Goal: Task Accomplishment & Management: Use online tool/utility

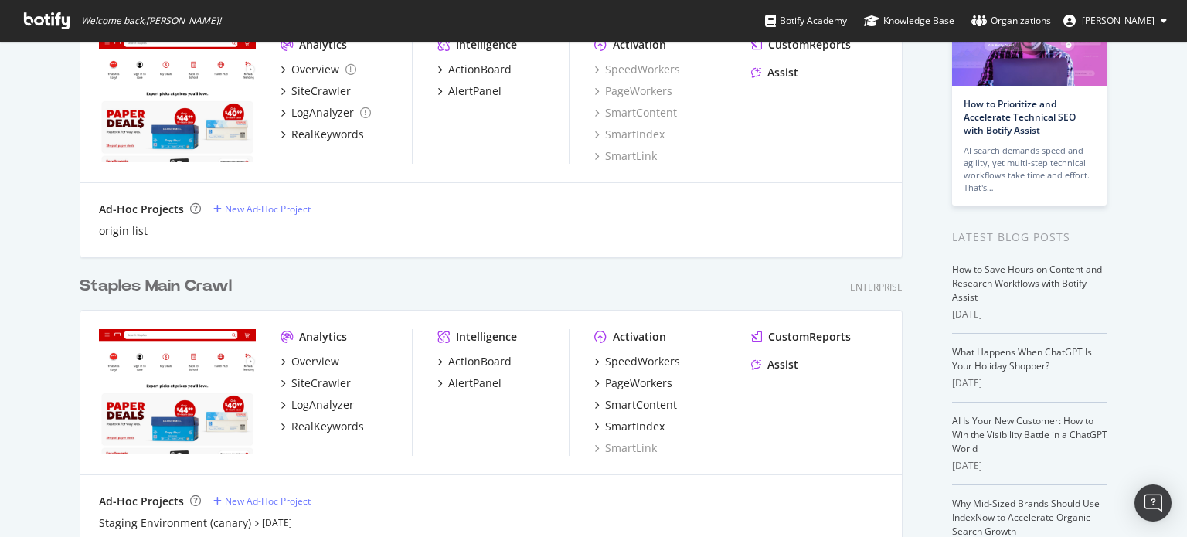
scroll to position [155, 0]
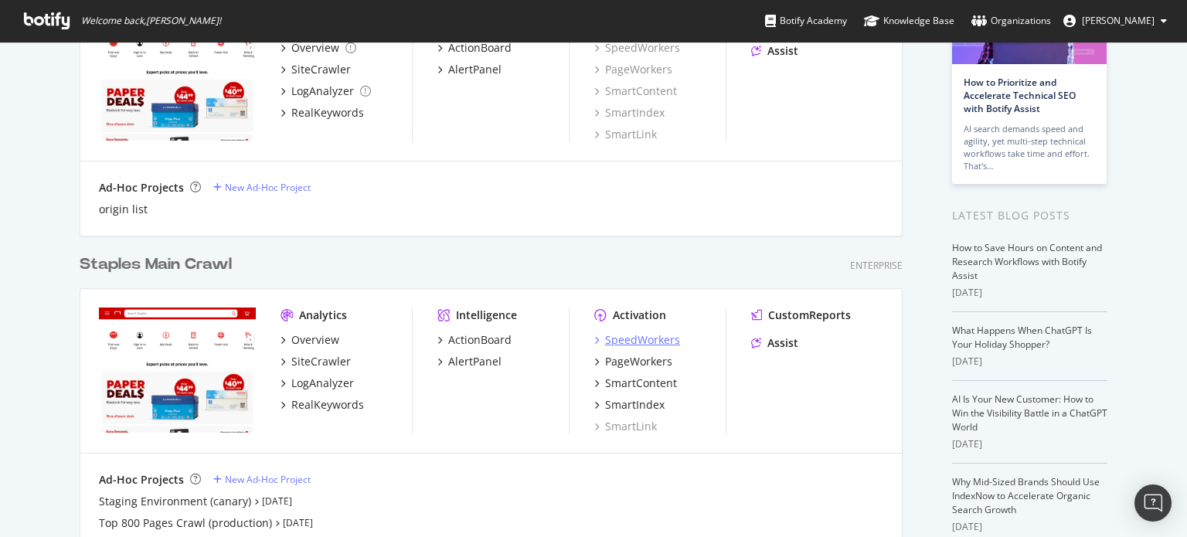
click at [638, 337] on div "SpeedWorkers" at bounding box center [642, 339] width 75 height 15
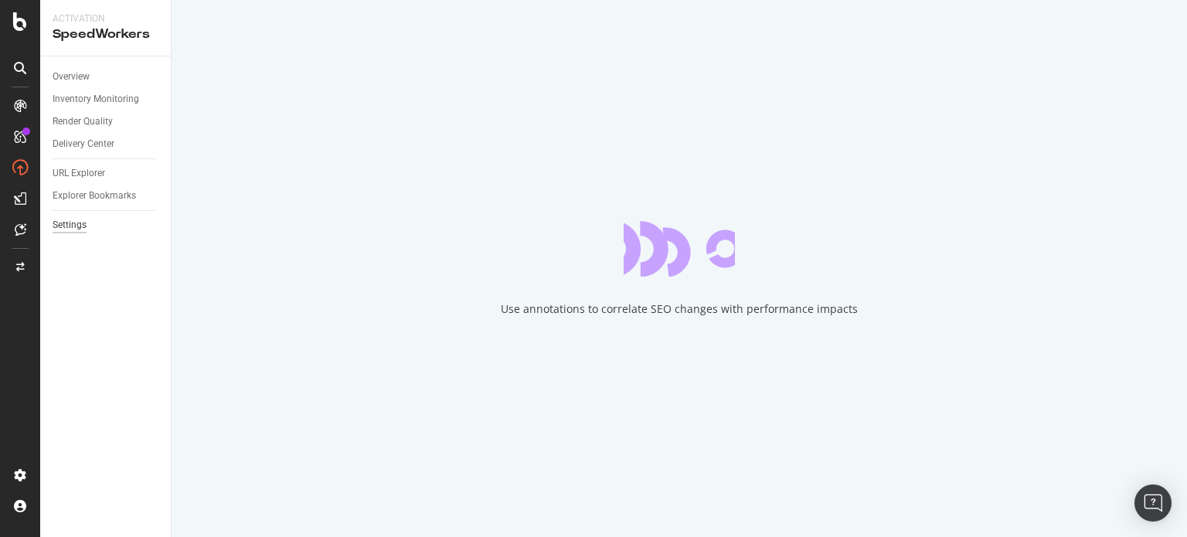
click at [71, 224] on div "Settings" at bounding box center [70, 225] width 34 height 16
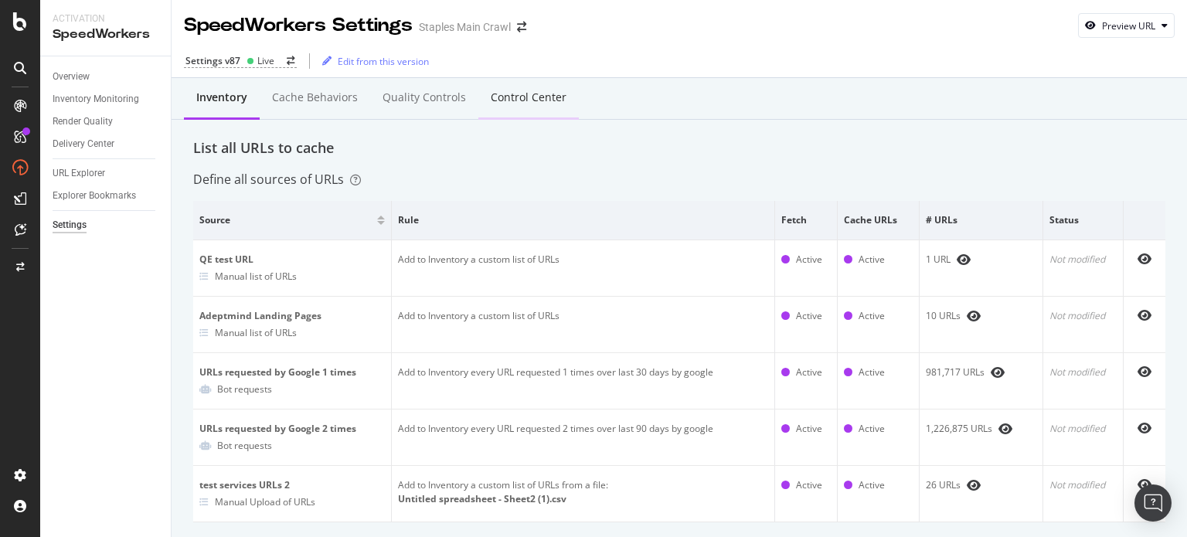
click at [533, 92] on div "Control Center" at bounding box center [529, 97] width 76 height 15
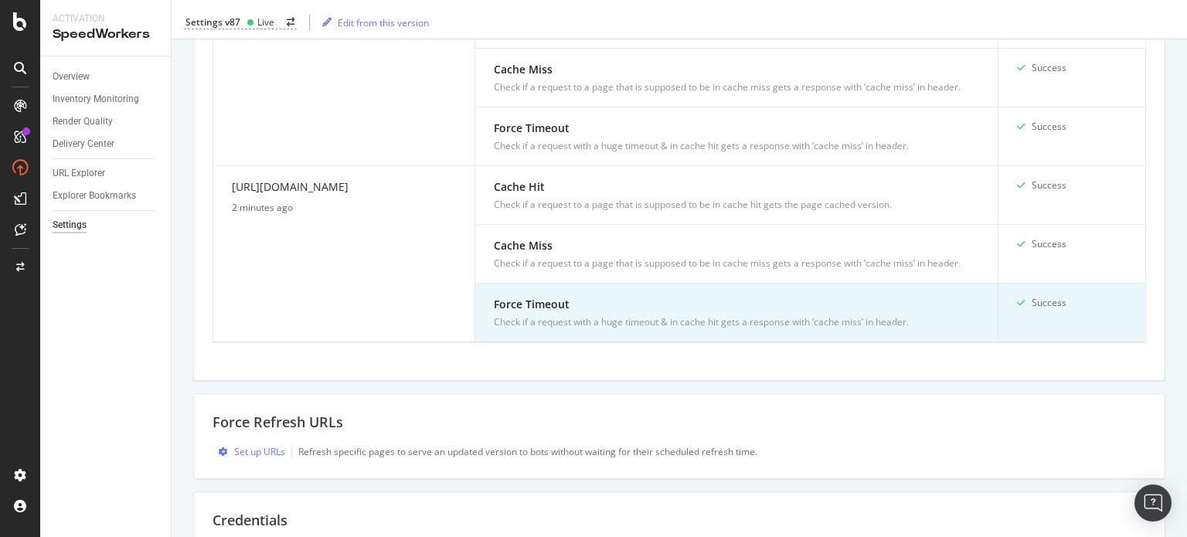
scroll to position [650, 0]
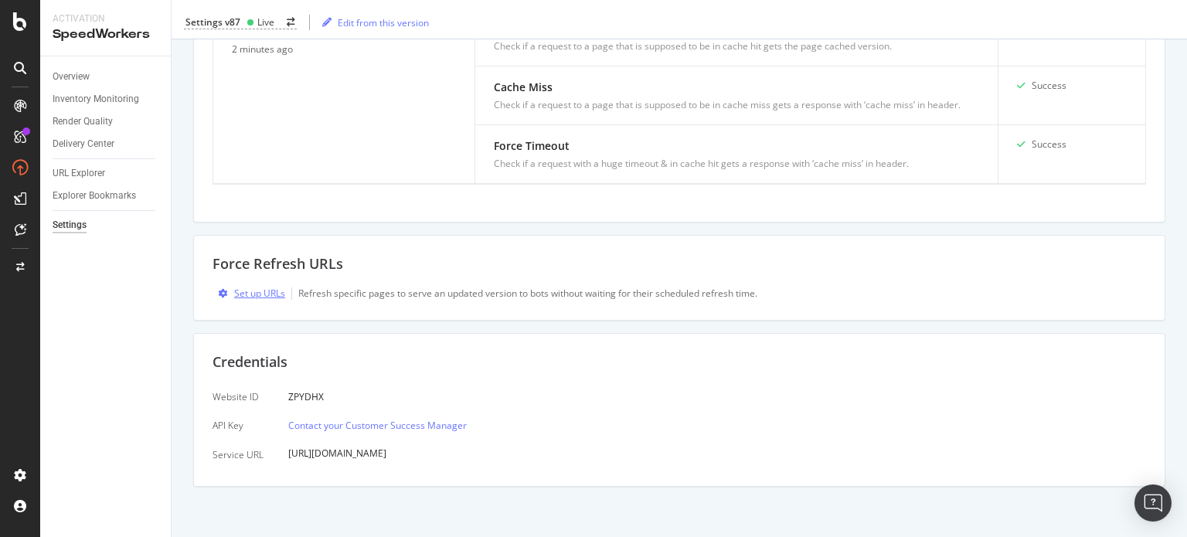
click at [241, 290] on div "Set up URLs" at bounding box center [259, 293] width 51 height 13
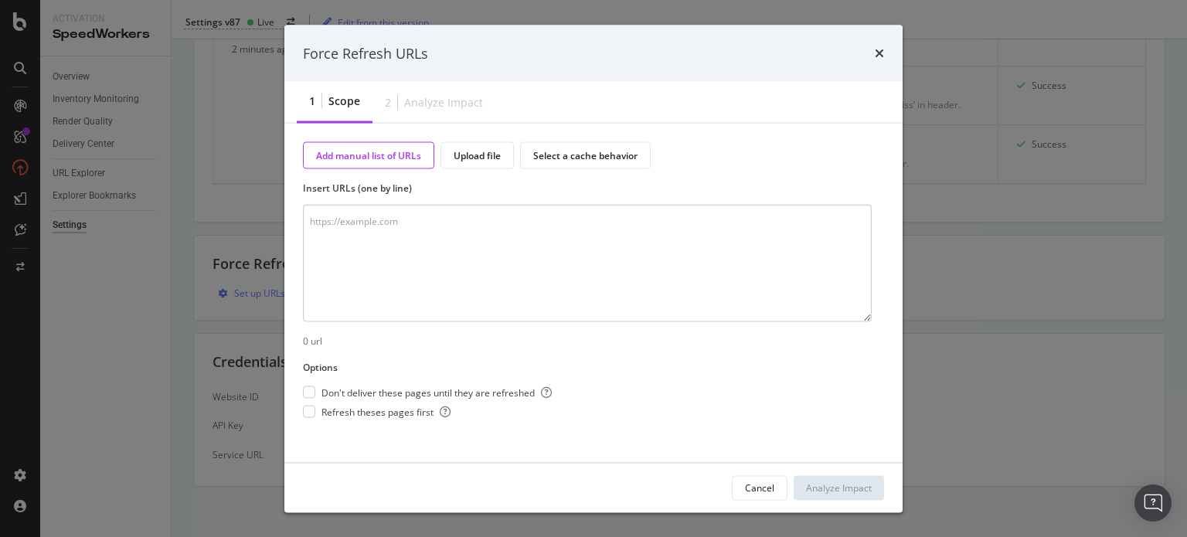
click at [424, 231] on textarea "modal" at bounding box center [587, 263] width 569 height 117
type textarea "[URL][DOMAIN_NAME]"
click at [312, 390] on div "modal" at bounding box center [309, 392] width 12 height 12
click at [311, 410] on div "modal" at bounding box center [309, 412] width 12 height 12
click at [835, 487] on div "Analyze Impact" at bounding box center [839, 487] width 66 height 13
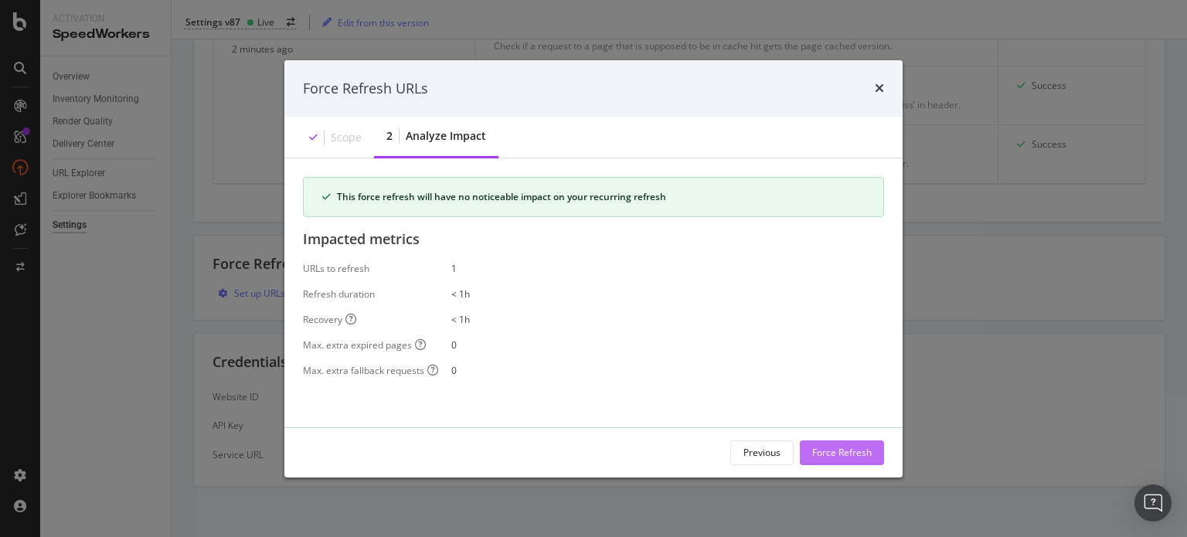
click at [838, 454] on div "Force Refresh" at bounding box center [842, 452] width 60 height 13
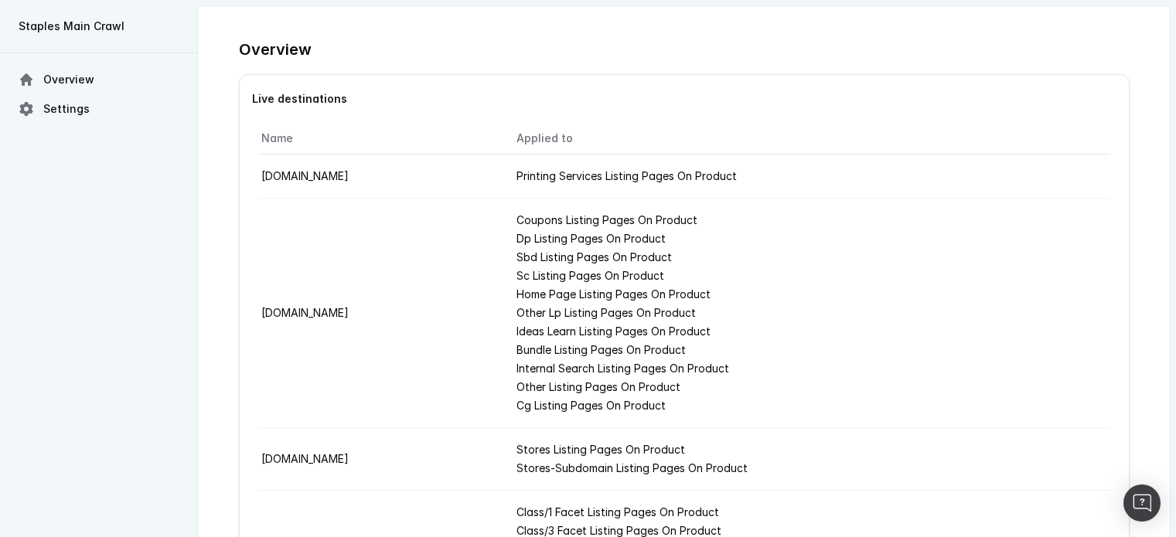
scroll to position [716, 0]
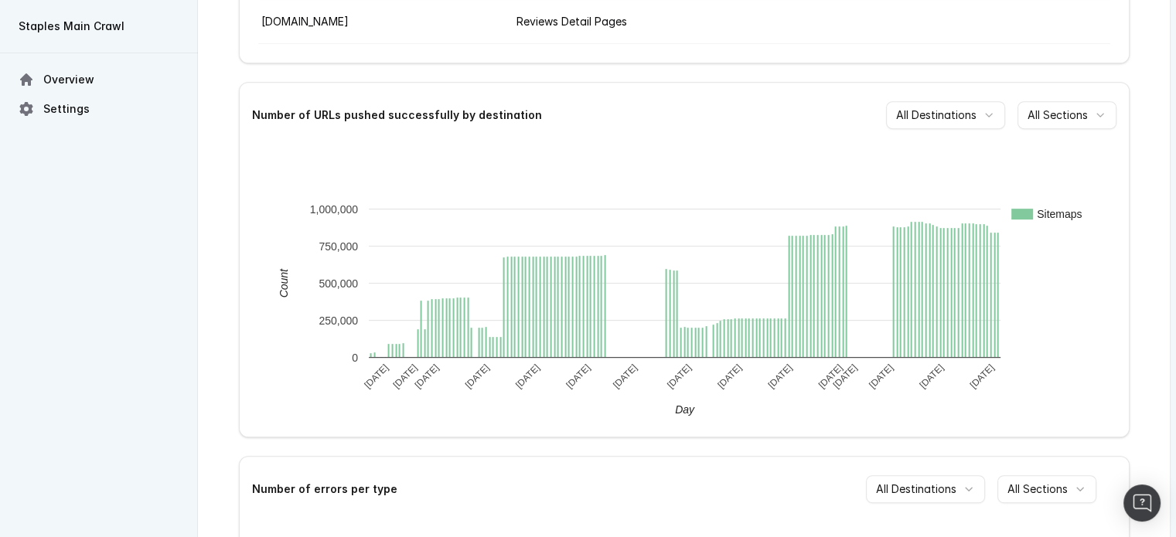
click at [1138, 52] on div "Overview Live destinations Name Applied to sitemap.staples.com Printing Service…" at bounding box center [683, 67] width 971 height 1552
